Goal: Check status: Check status

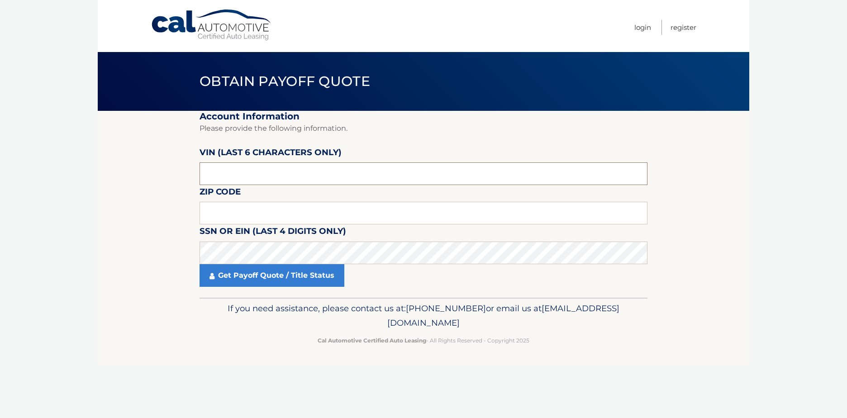
click at [226, 169] on input "text" at bounding box center [424, 173] width 448 height 23
paste input "242138"
type input "242138"
click at [249, 211] on input "text" at bounding box center [424, 213] width 448 height 23
type input "33928"
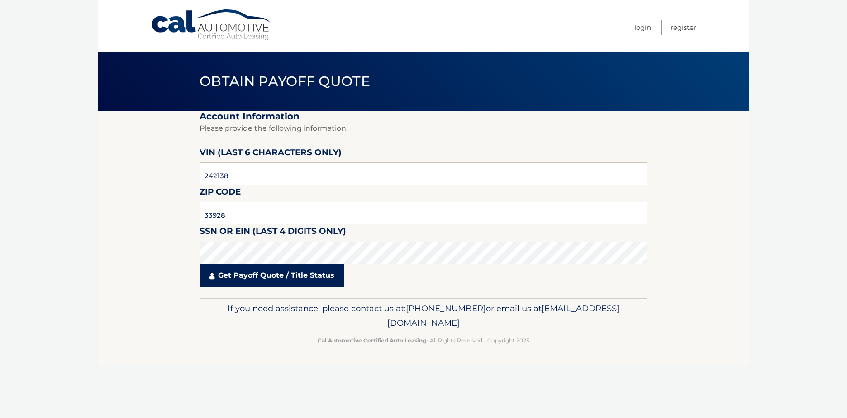
click at [257, 275] on link "Get Payoff Quote / Title Status" at bounding box center [272, 275] width 145 height 23
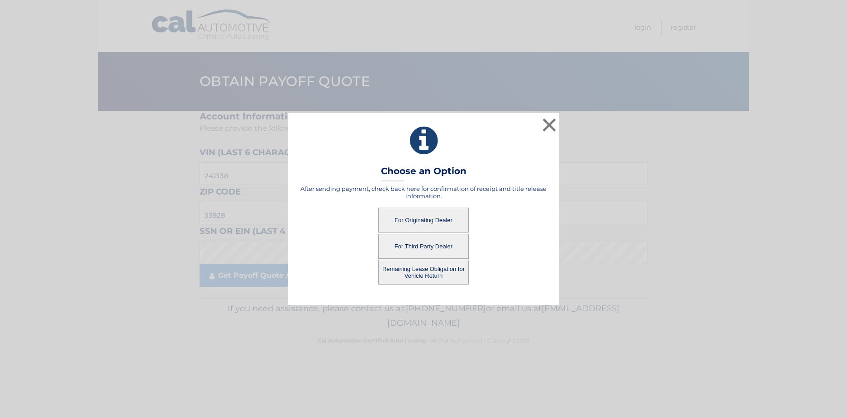
click at [429, 218] on button "For Originating Dealer" at bounding box center [423, 220] width 90 height 25
click at [447, 275] on div "After sending payment, check back here for confirmation of receipt and title re…" at bounding box center [423, 235] width 249 height 100
drag, startPoint x: 436, startPoint y: 277, endPoint x: 442, endPoint y: 278, distance: 6.0
click at [442, 279] on button "Remaining Lease Obligation for Vehicle Return" at bounding box center [423, 272] width 90 height 25
click at [442, 275] on button "Remaining Lease Obligation for Vehicle Return" at bounding box center [423, 272] width 90 height 25
